Goal: Transaction & Acquisition: Purchase product/service

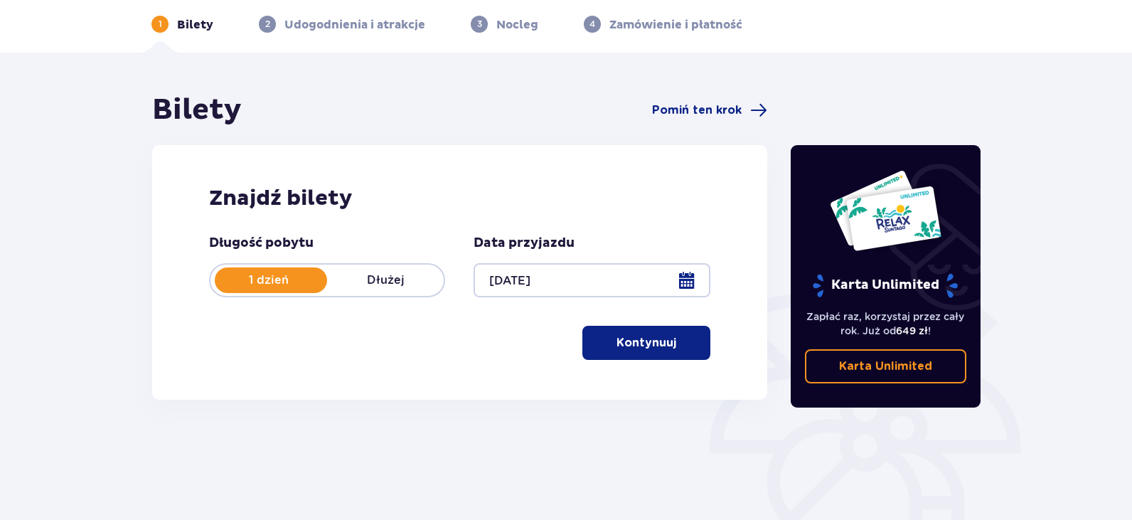
scroll to position [142, 0]
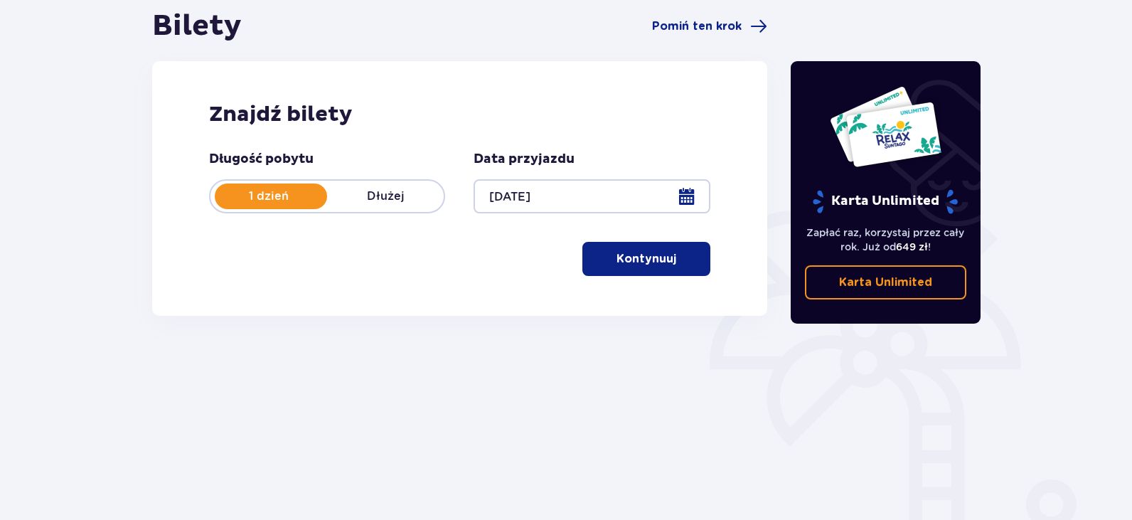
click at [684, 265] on span "button" at bounding box center [679, 258] width 17 height 17
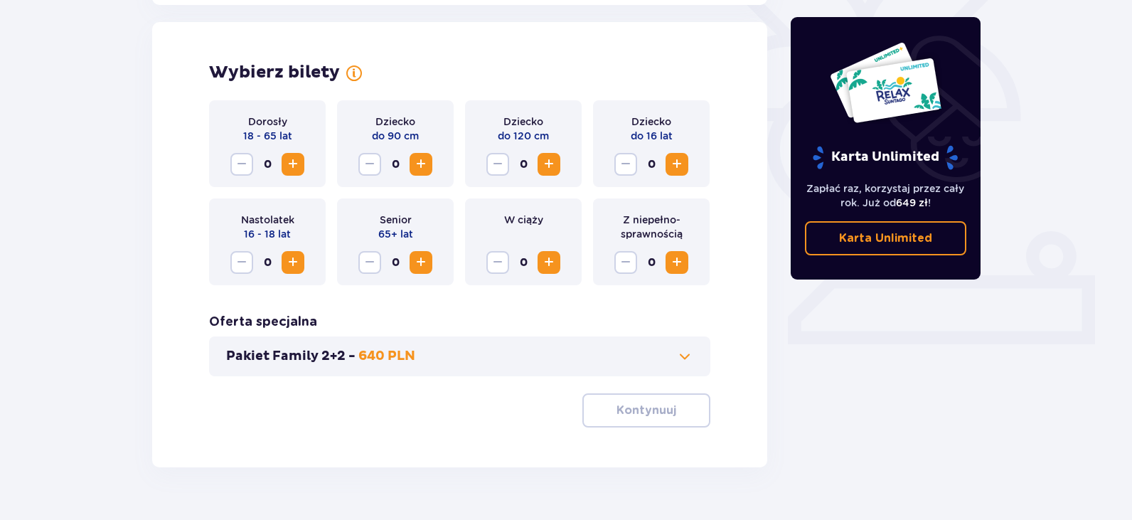
scroll to position [395, 0]
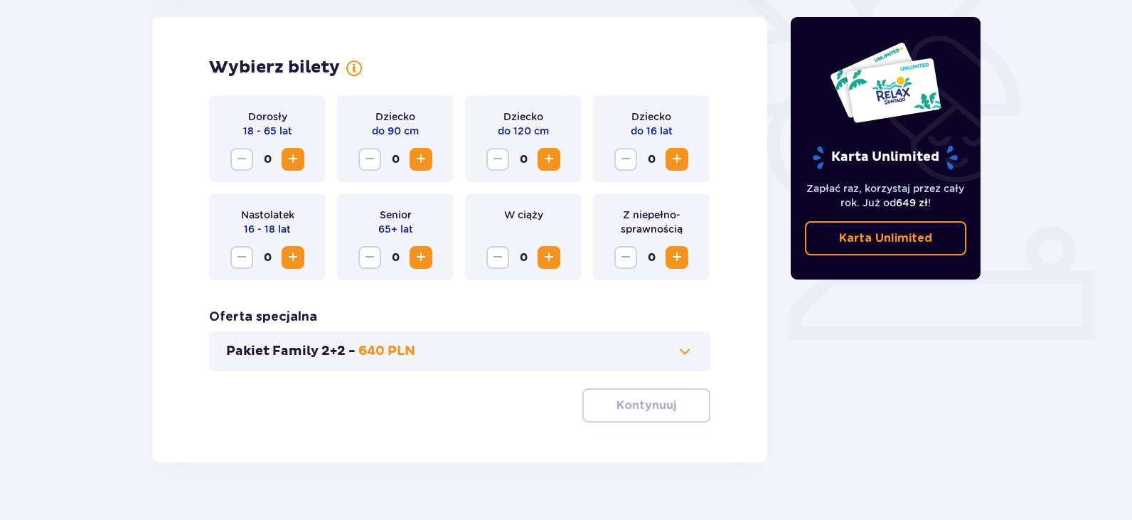
click at [295, 156] on span "Zwiększ" at bounding box center [292, 159] width 17 height 17
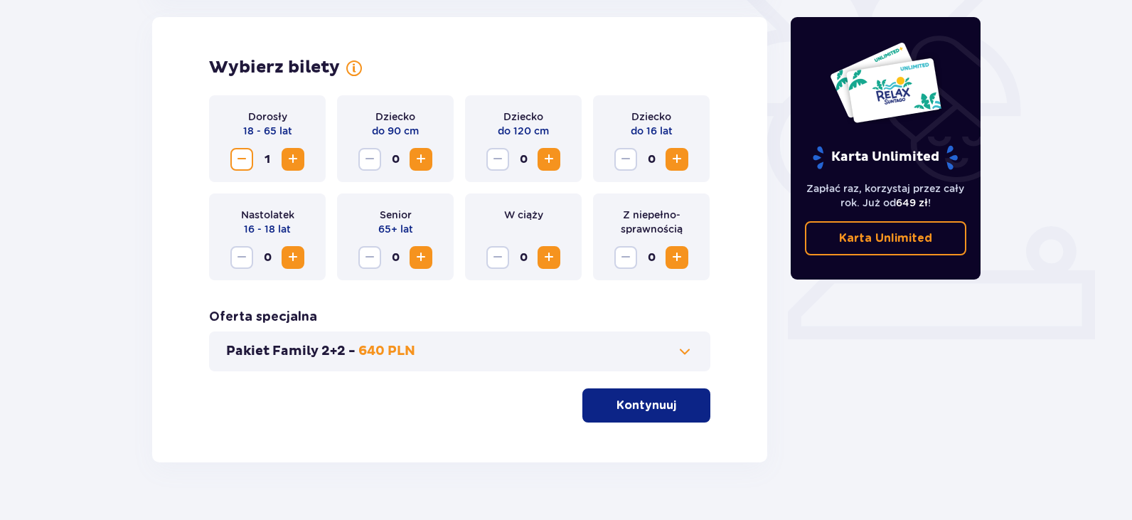
click at [544, 160] on span "Zwiększ" at bounding box center [549, 159] width 17 height 17
click at [679, 159] on span "Zwiększ" at bounding box center [677, 159] width 17 height 17
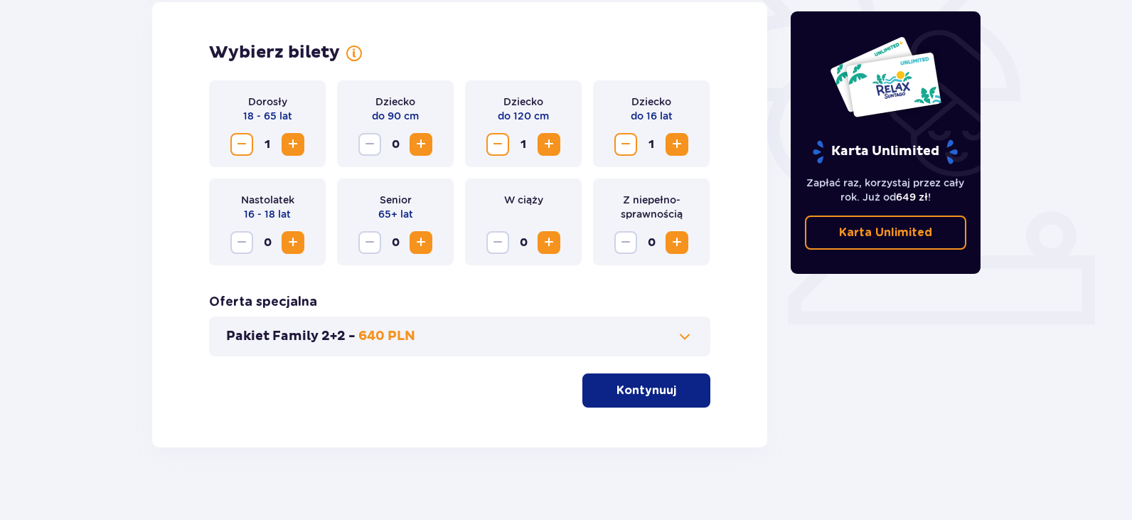
scroll to position [423, 0]
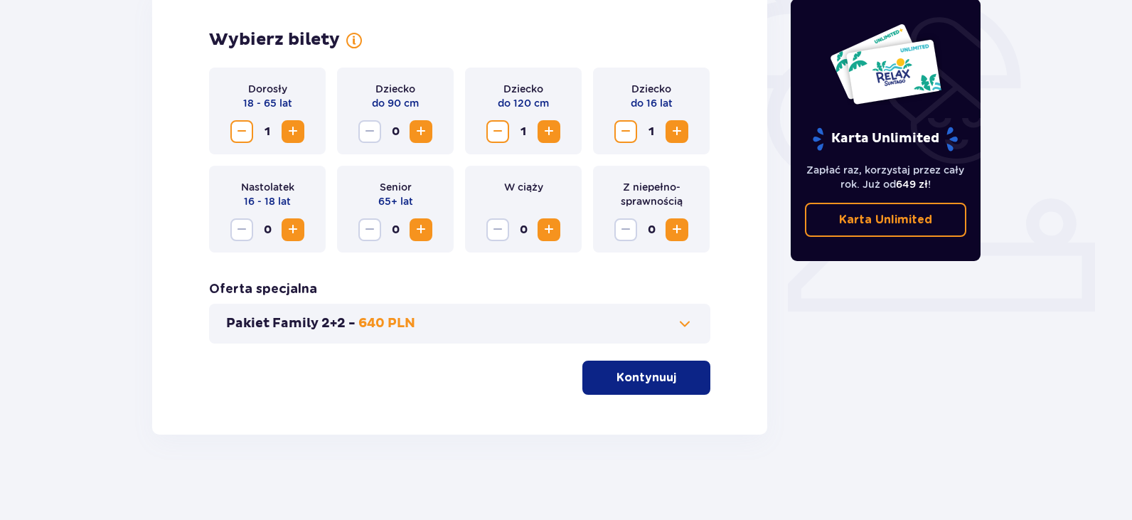
click at [453, 321] on button "Pakiet Family 2+2 - 640 PLN" at bounding box center [459, 323] width 467 height 17
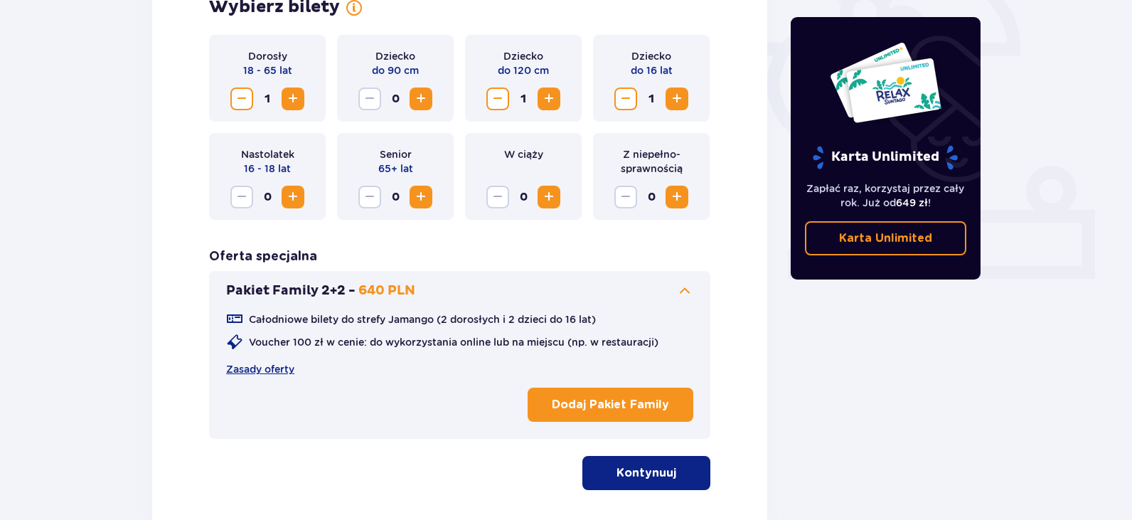
scroll to position [551, 0]
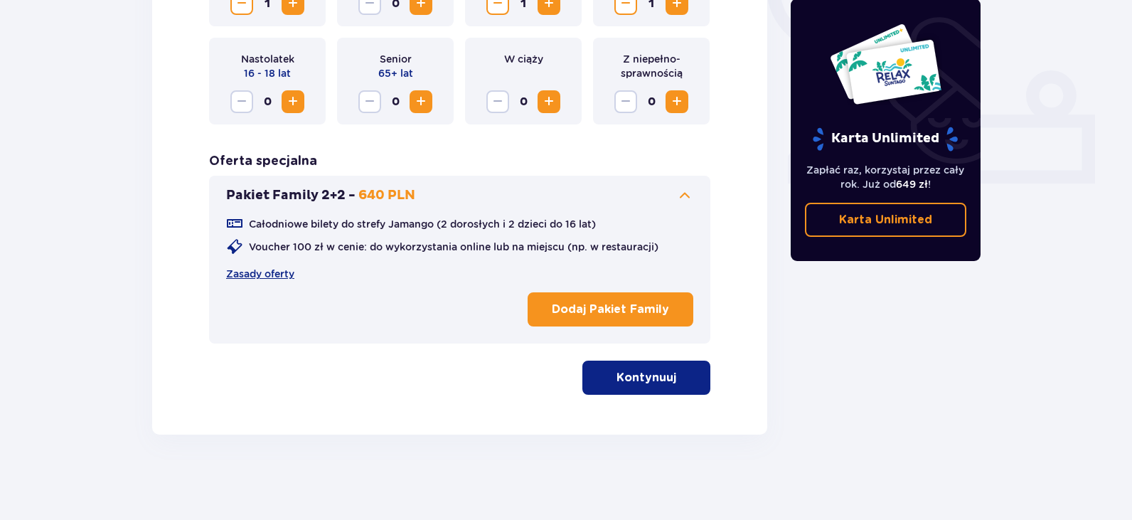
click at [661, 378] on p "Kontynuuj" at bounding box center [647, 378] width 60 height 16
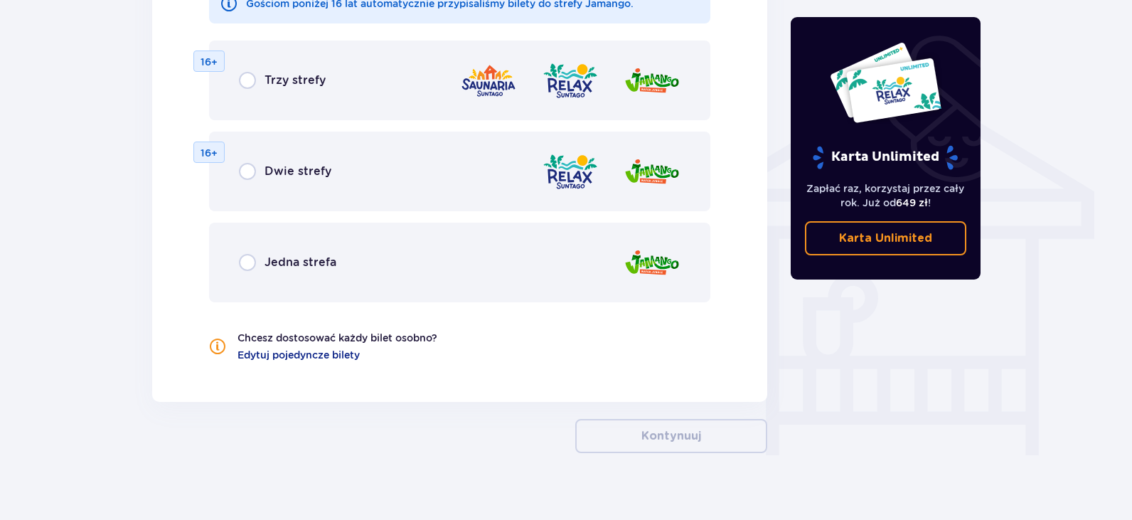
scroll to position [1097, 0]
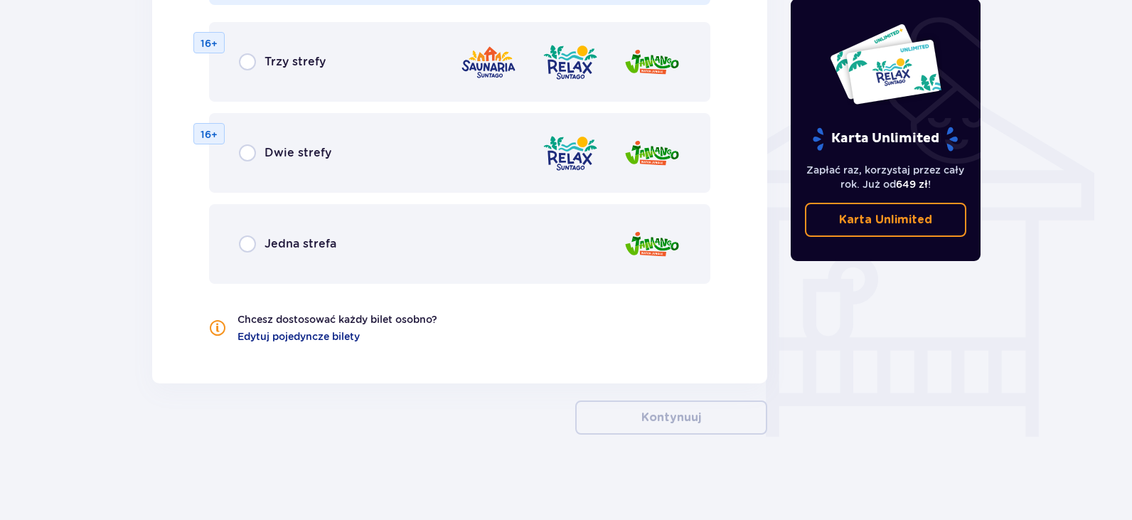
click at [247, 150] on input "radio" at bounding box center [247, 152] width 17 height 17
radio input "true"
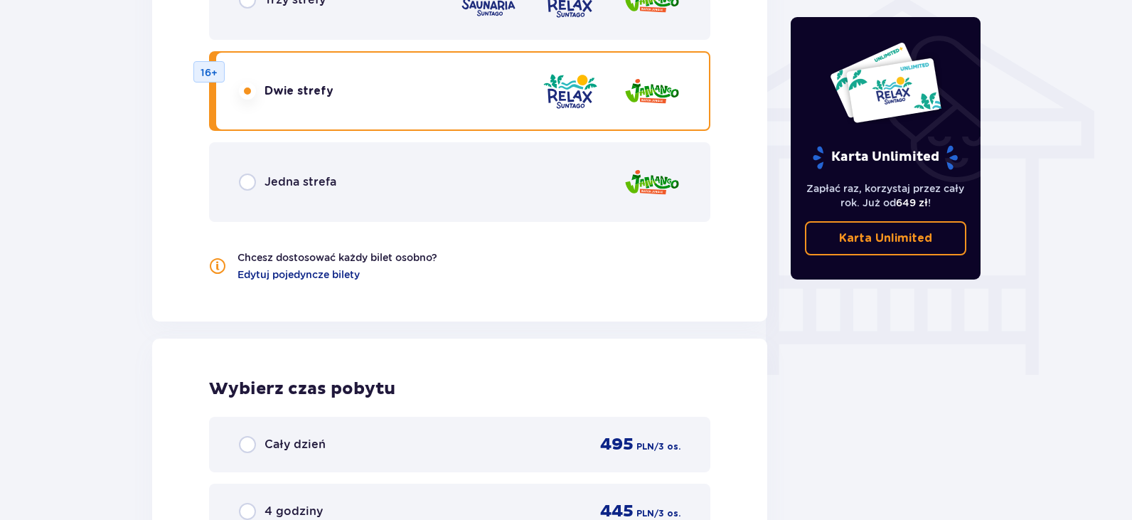
scroll to position [1037, 0]
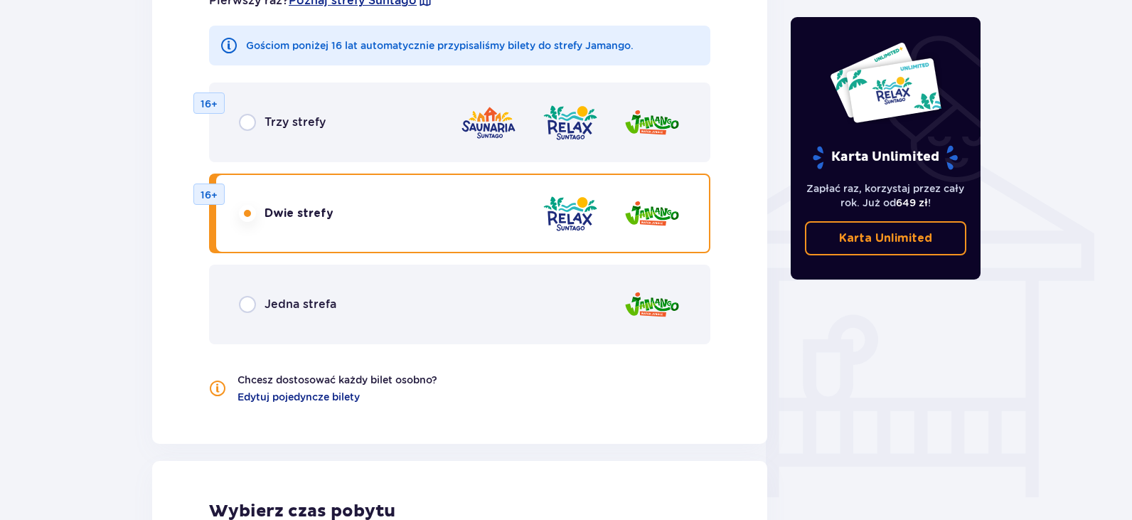
click at [245, 310] on input "radio" at bounding box center [247, 304] width 17 height 17
radio input "true"
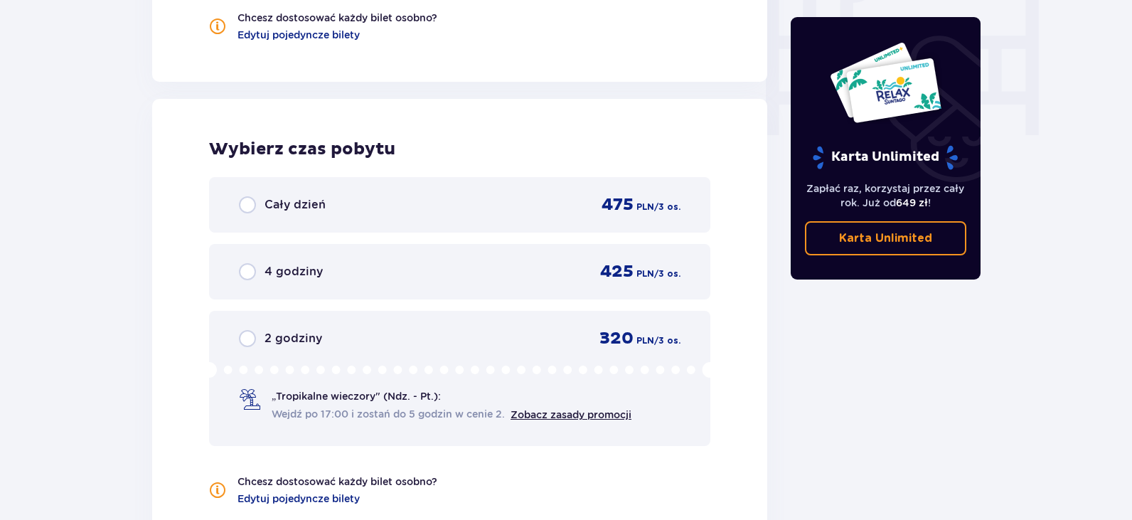
scroll to position [1464, 0]
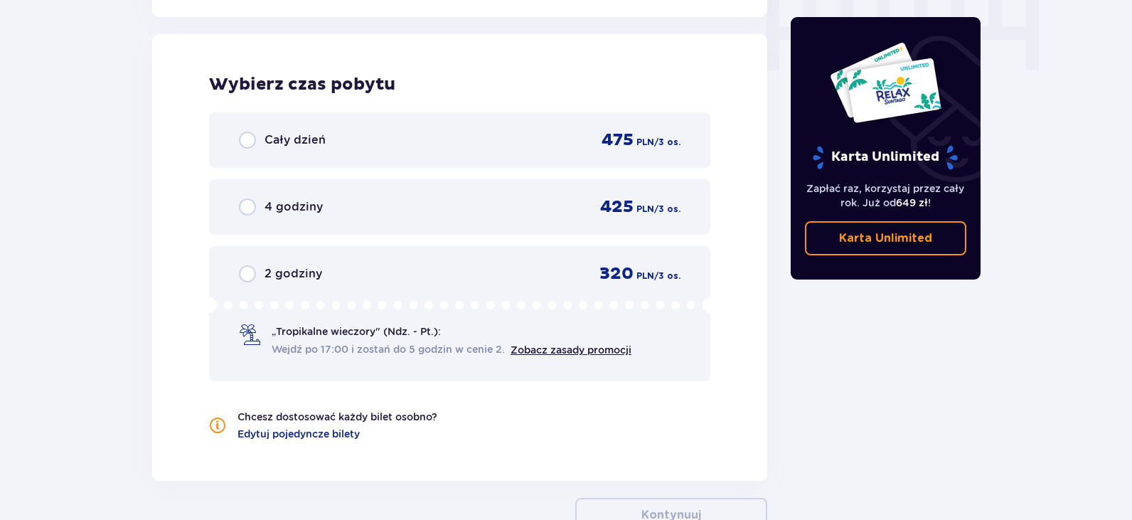
click at [245, 137] on input "radio" at bounding box center [247, 140] width 17 height 17
radio input "true"
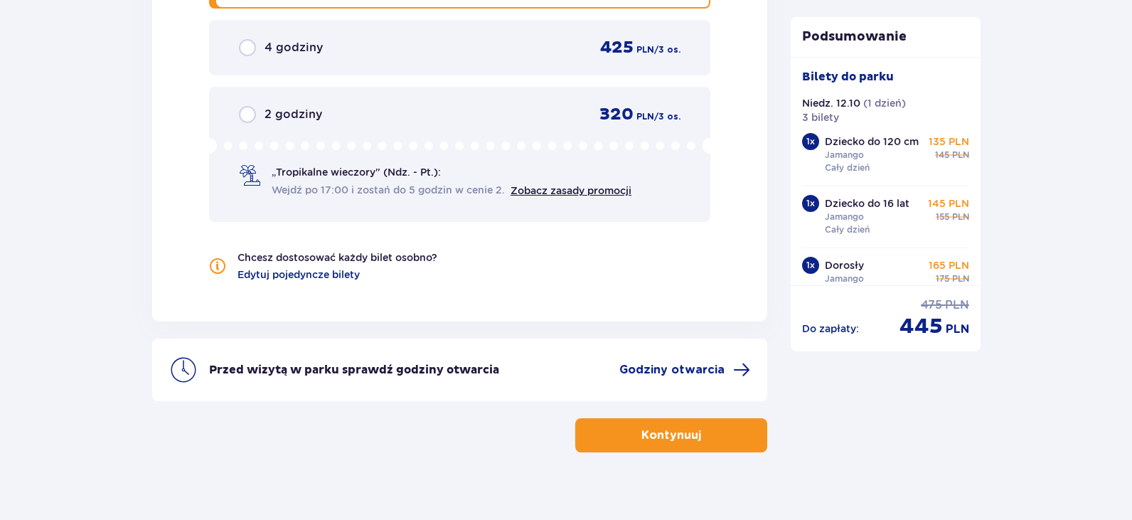
scroll to position [1641, 0]
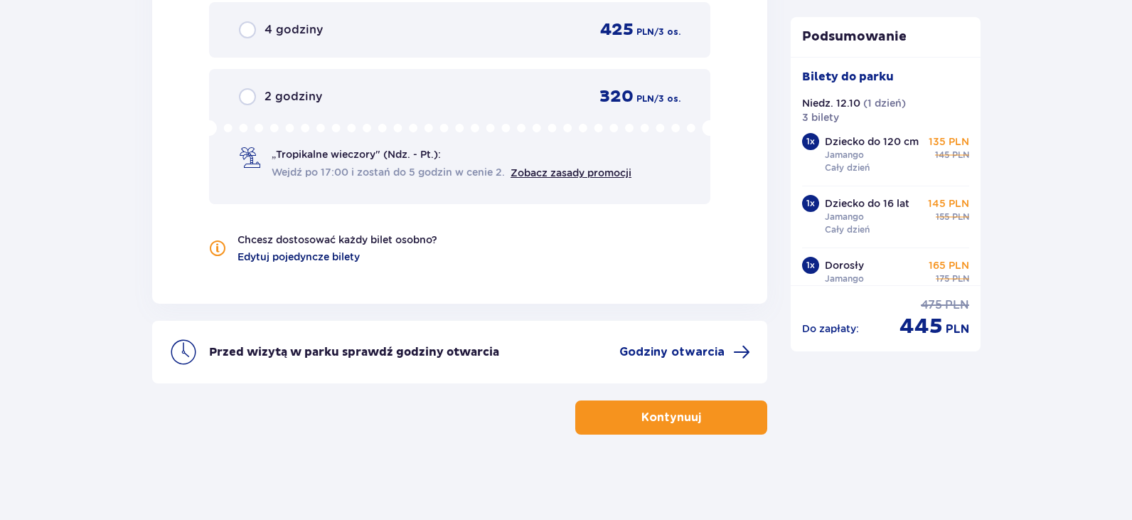
click at [332, 258] on span "Edytuj pojedyncze bilety" at bounding box center [299, 257] width 122 height 14
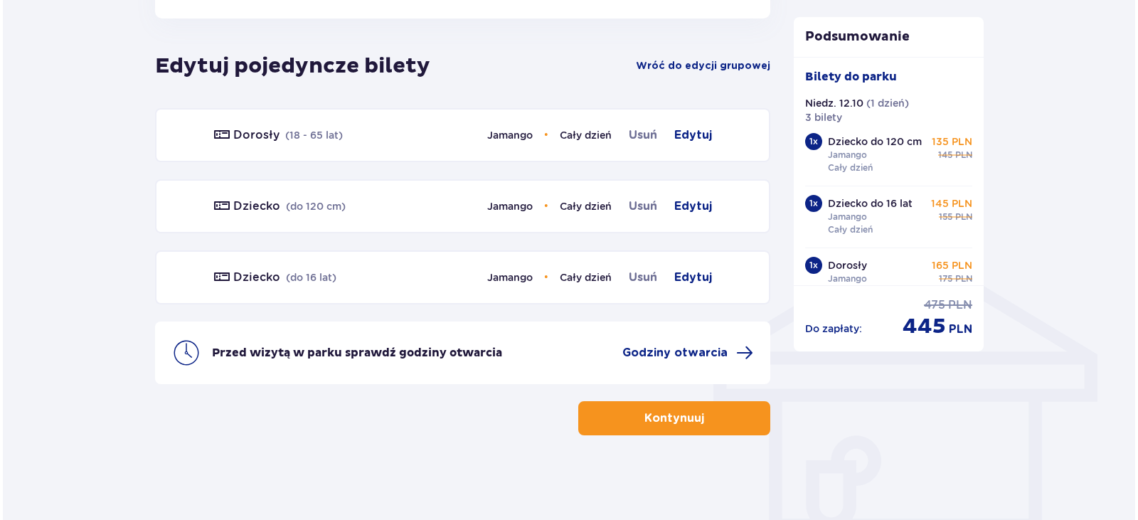
scroll to position [917, 0]
click at [655, 350] on span "Godziny otwarcia" at bounding box center [671, 352] width 105 height 16
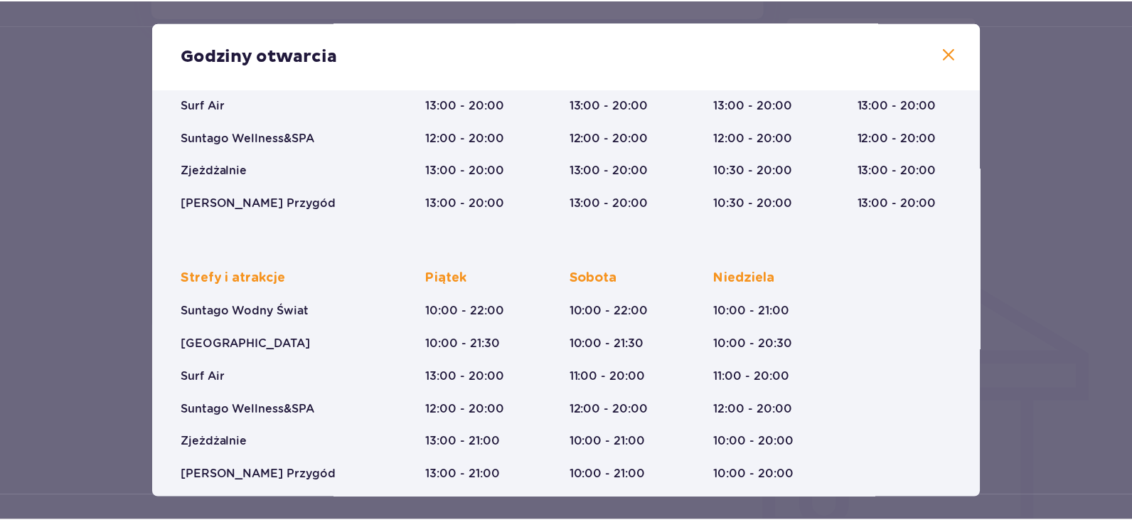
scroll to position [233, 0]
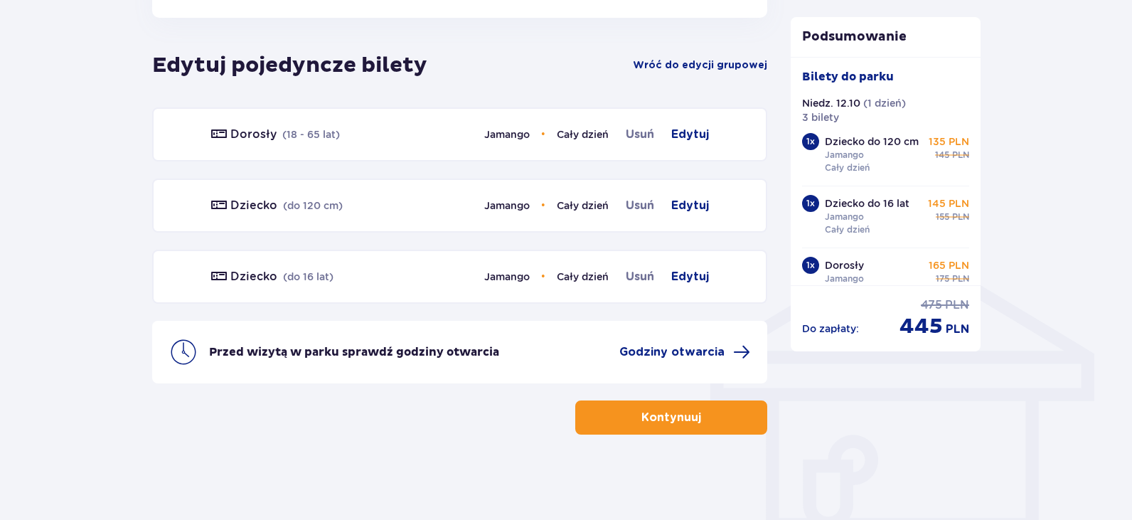
click at [659, 417] on p "Kontynuuj" at bounding box center [672, 418] width 60 height 16
